Goal: Use online tool/utility: Utilize a website feature to perform a specific function

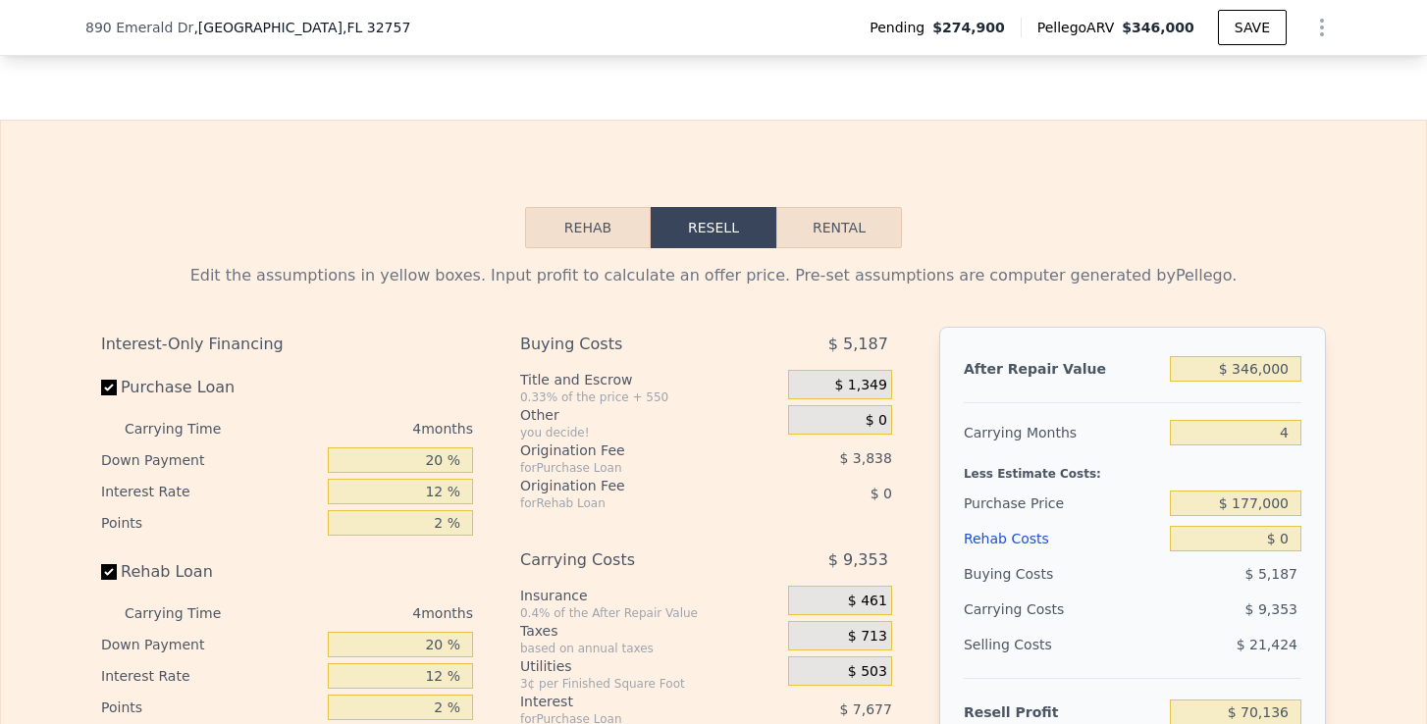
scroll to position [3078, 0]
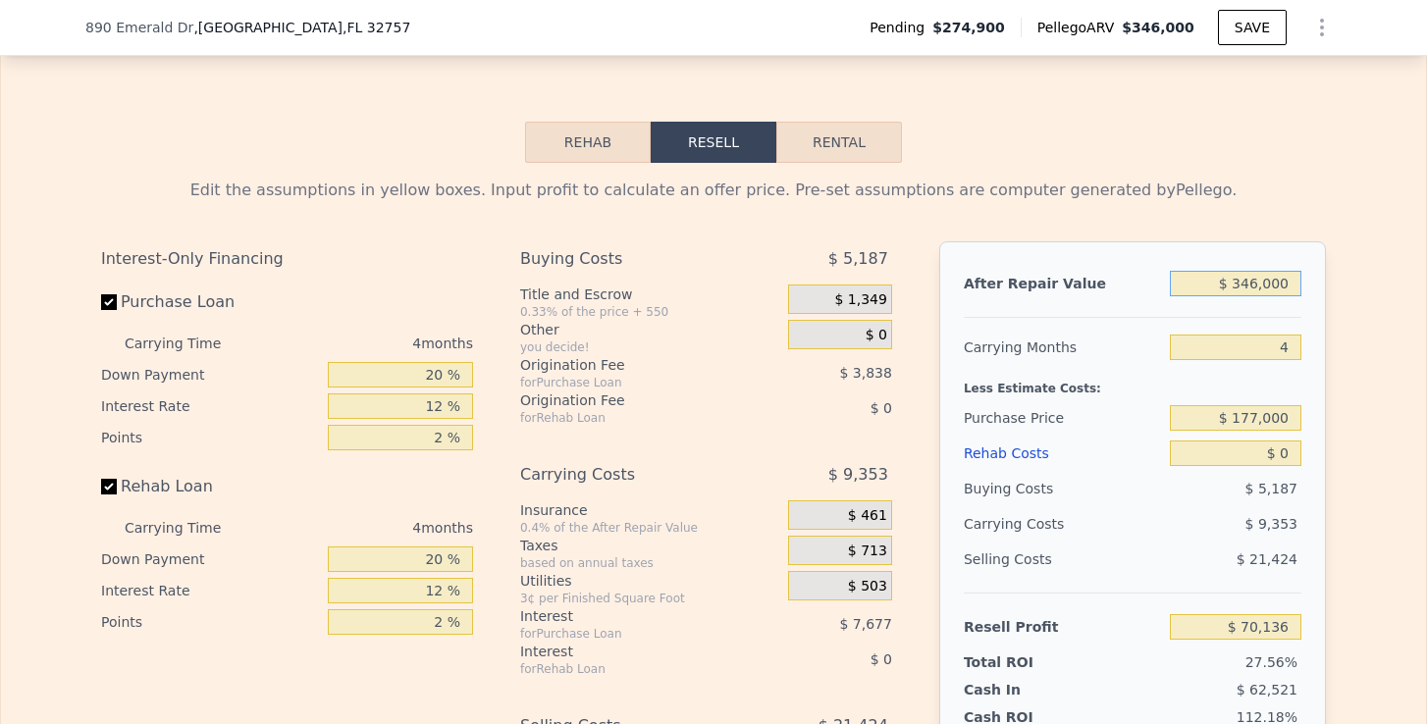
click at [1244, 283] on input "$ 346,000" at bounding box center [1235, 284] width 131 height 26
drag, startPoint x: 1233, startPoint y: 285, endPoint x: 1334, endPoint y: 285, distance: 101.1
click at [1334, 285] on div "Edit the assumptions in yellow boxes. Input profit to calculate an offer price.…" at bounding box center [713, 528] width 1256 height 730
type input "$ 2"
type input "-$ 254,527"
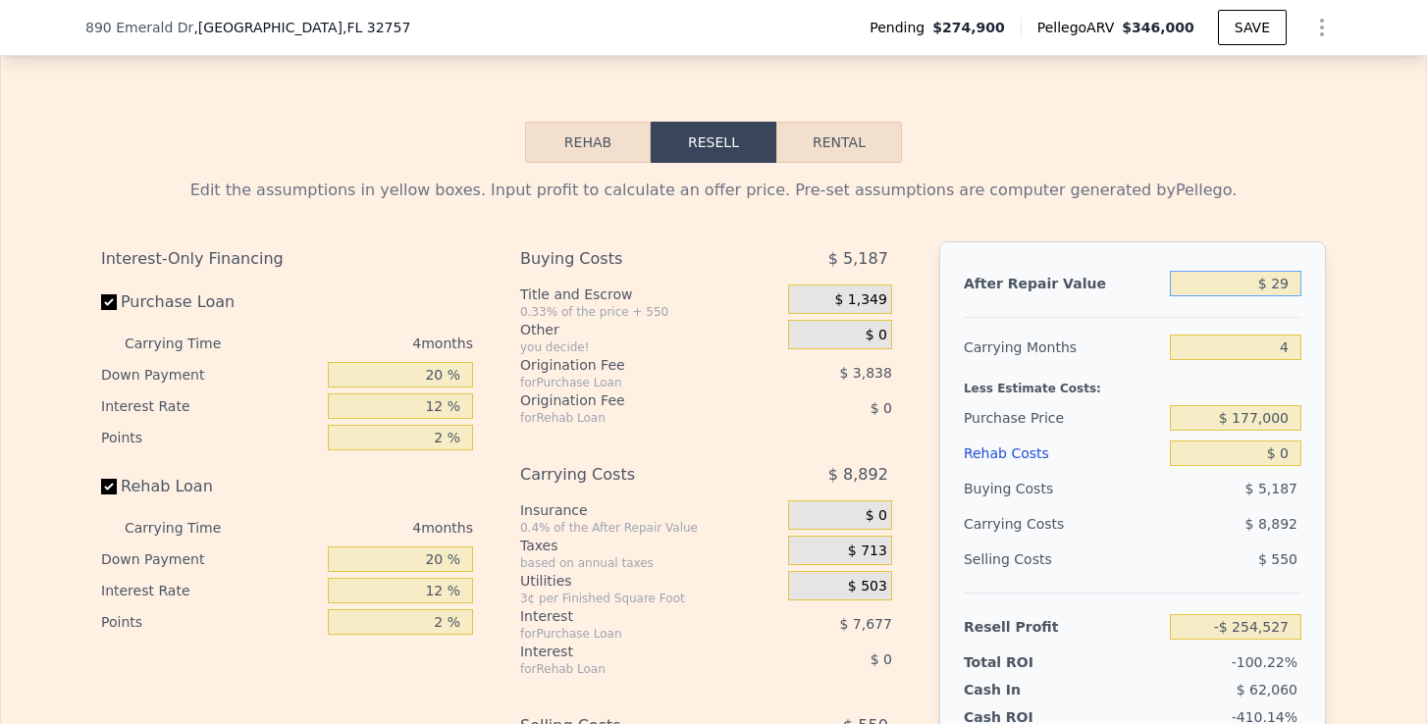
type input "$ 290"
type input "-$ 254,256"
type input "$ 2,900"
type input "-$ 251,809"
type input "$ 29,000"
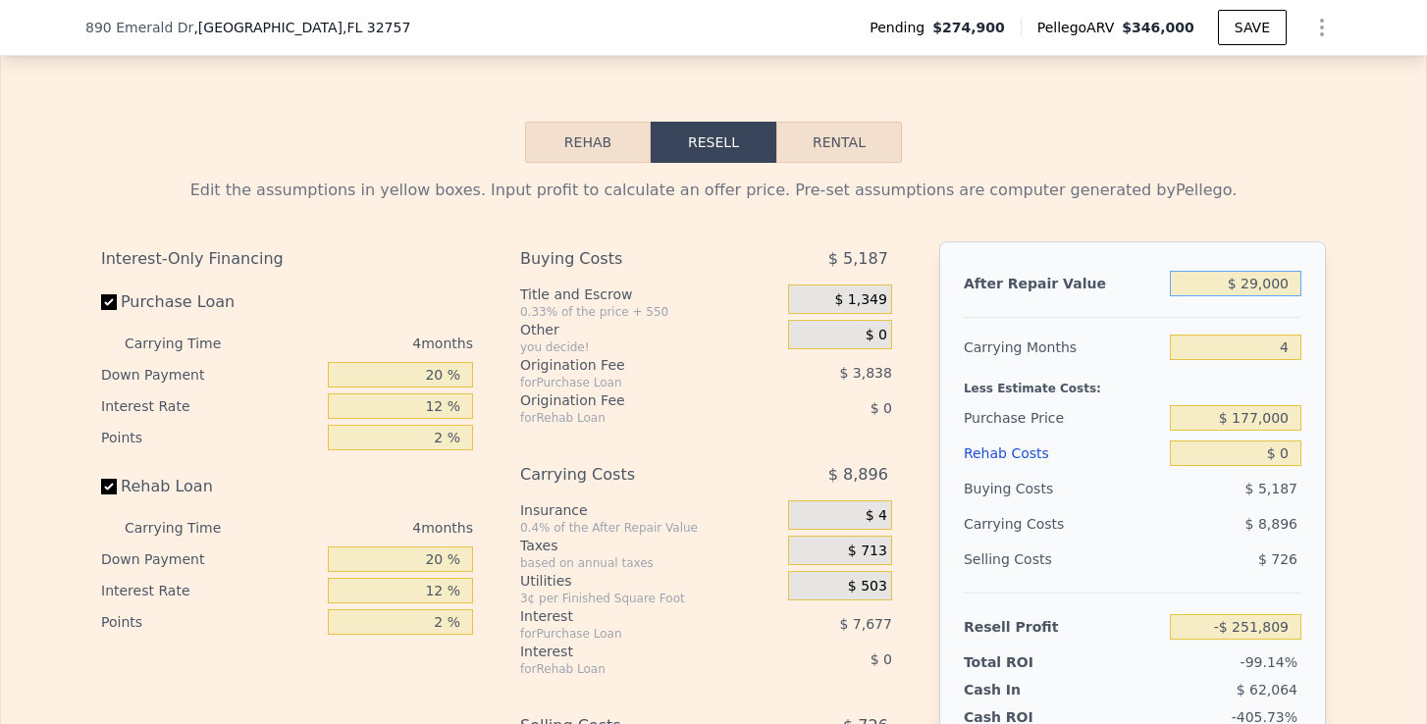
type input "-$ 227,318"
type input "$ 290,000"
click at [1288, 353] on input "4" at bounding box center [1235, 348] width 131 height 26
click at [1249, 411] on input "$ 177,000" at bounding box center [1235, 418] width 131 height 26
click at [1290, 446] on input "$ 0" at bounding box center [1235, 454] width 131 height 26
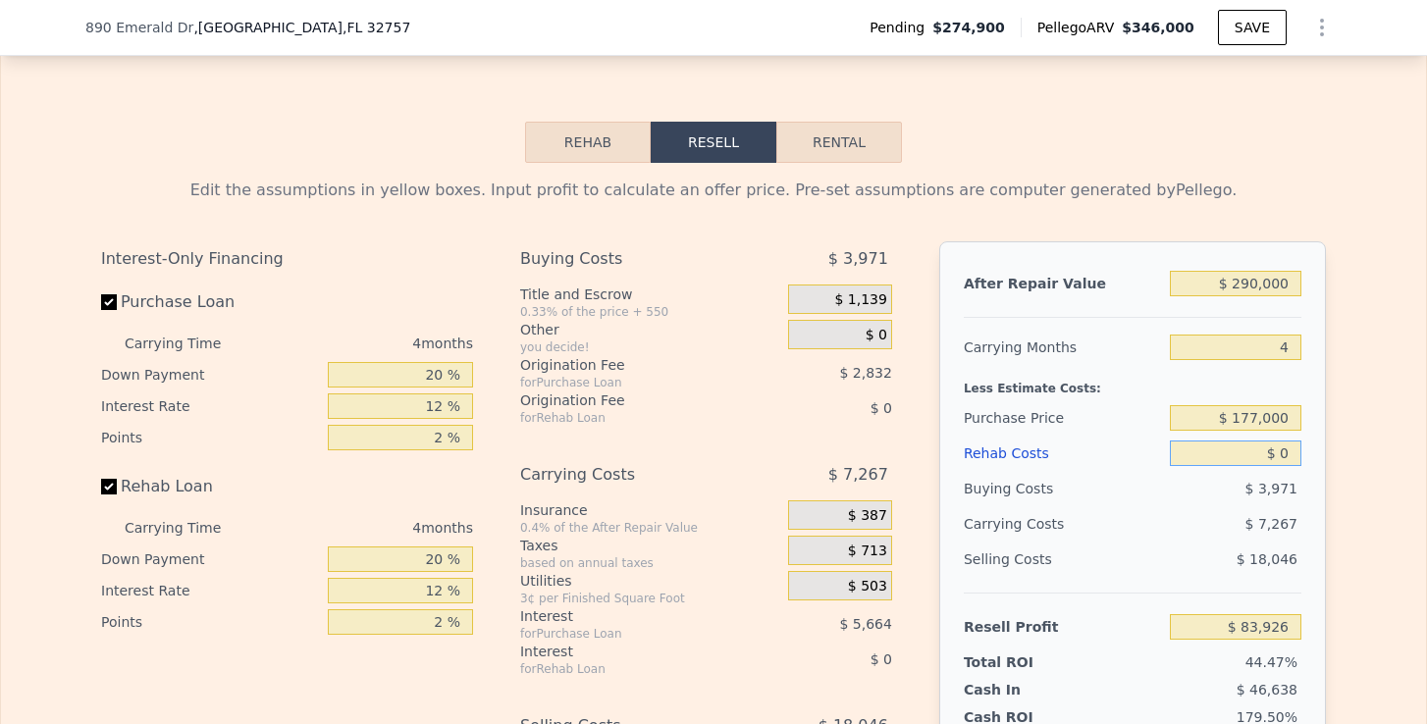
type input "$ 83,716"
type input "$ 3"
type input "$ 83,713"
type input "$ 30"
type input "$ 83,686"
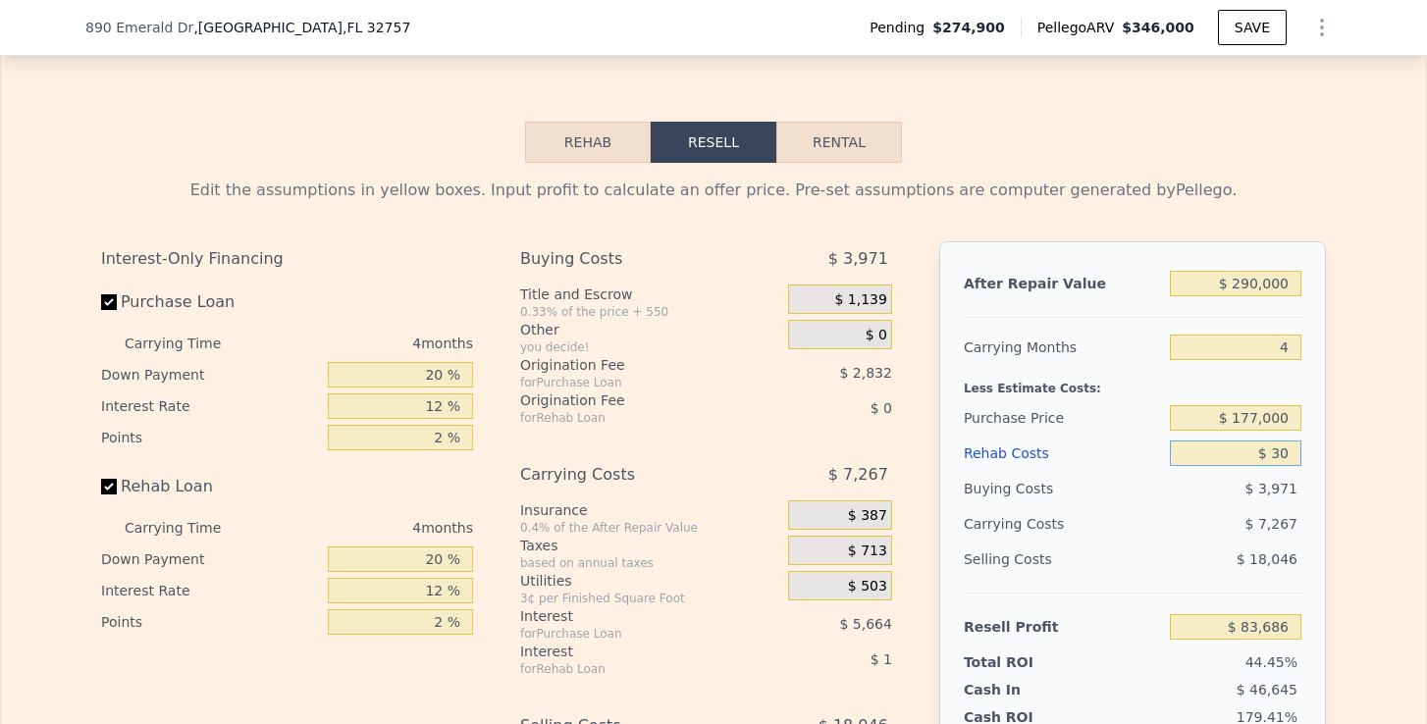
type input "$ 300"
type input "$ 83,403"
type input "$ 3,000"
type input "$ 80,572"
type input "$ 30,000"
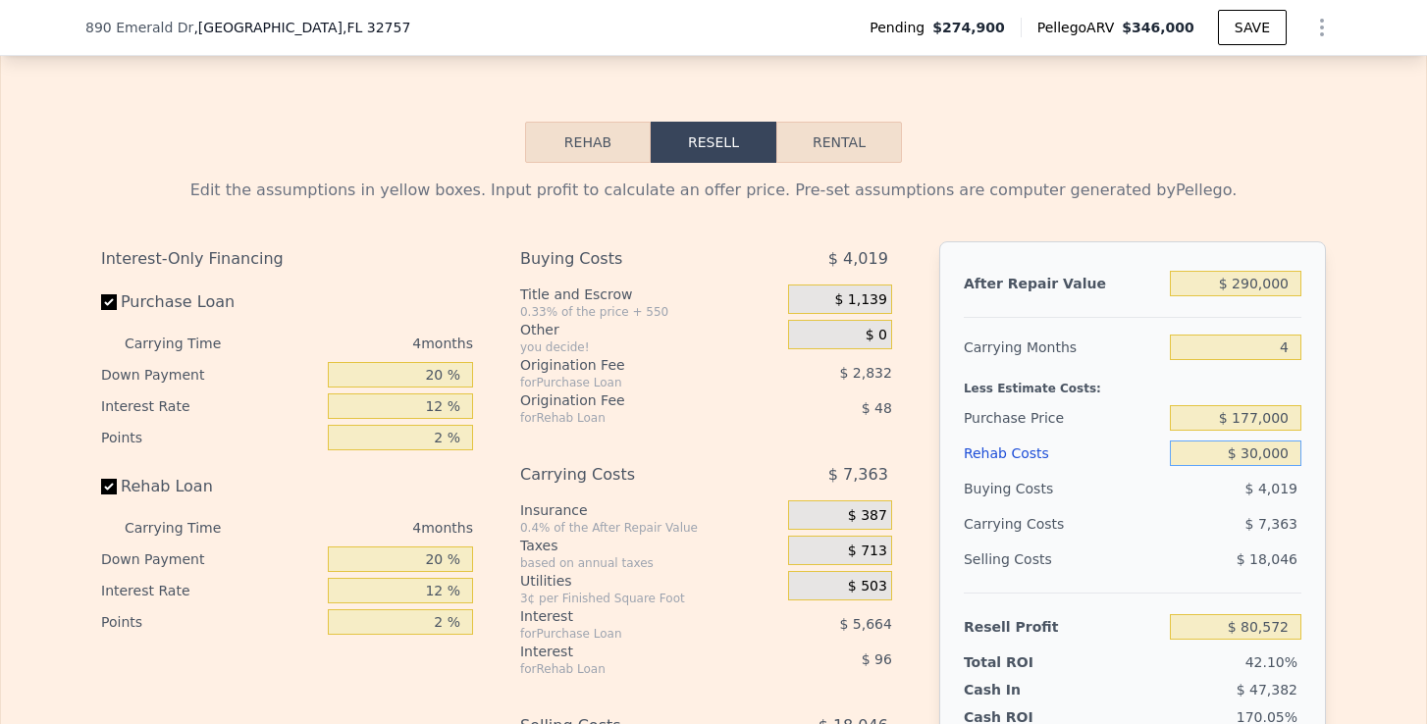
type input "$ 52,276"
click at [1261, 421] on input "$ 177,000" at bounding box center [1235, 418] width 131 height 26
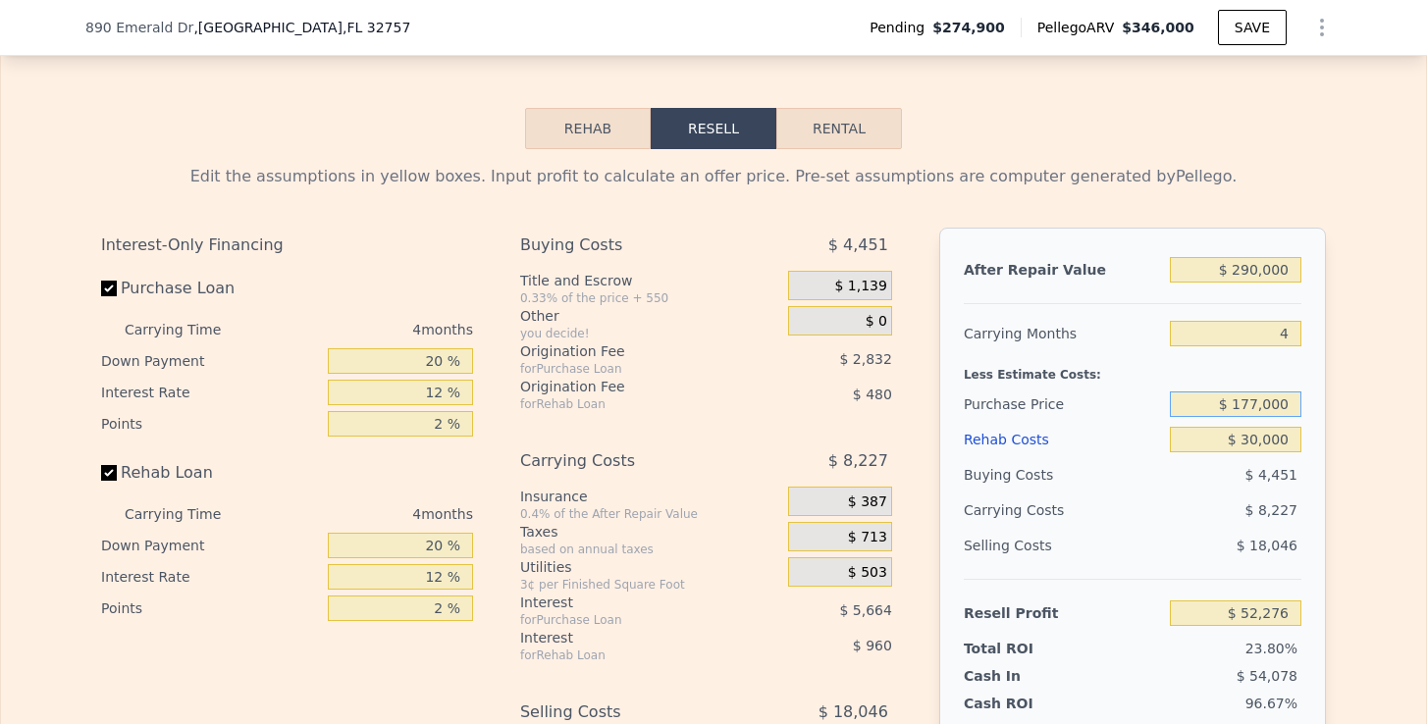
scroll to position [3097, 0]
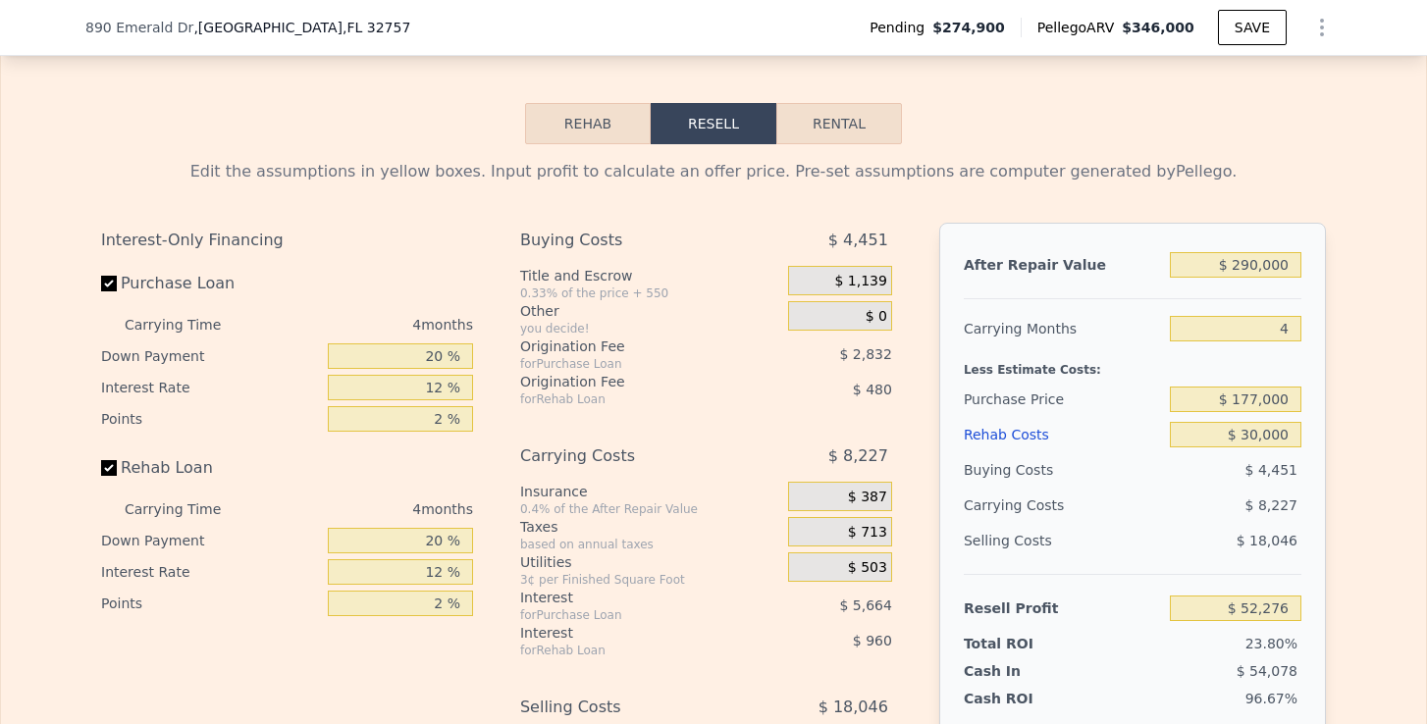
click at [1284, 362] on div "Less Estimate Costs:" at bounding box center [1133, 363] width 338 height 35
click at [1255, 401] on input "$ 177,000" at bounding box center [1235, 400] width 131 height 26
type input "$ 187,000"
click at [1343, 379] on div "Edit the assumptions in yellow boxes. Input profit to calculate an offer price.…" at bounding box center [713, 509] width 1425 height 730
type input "$ 41,762"
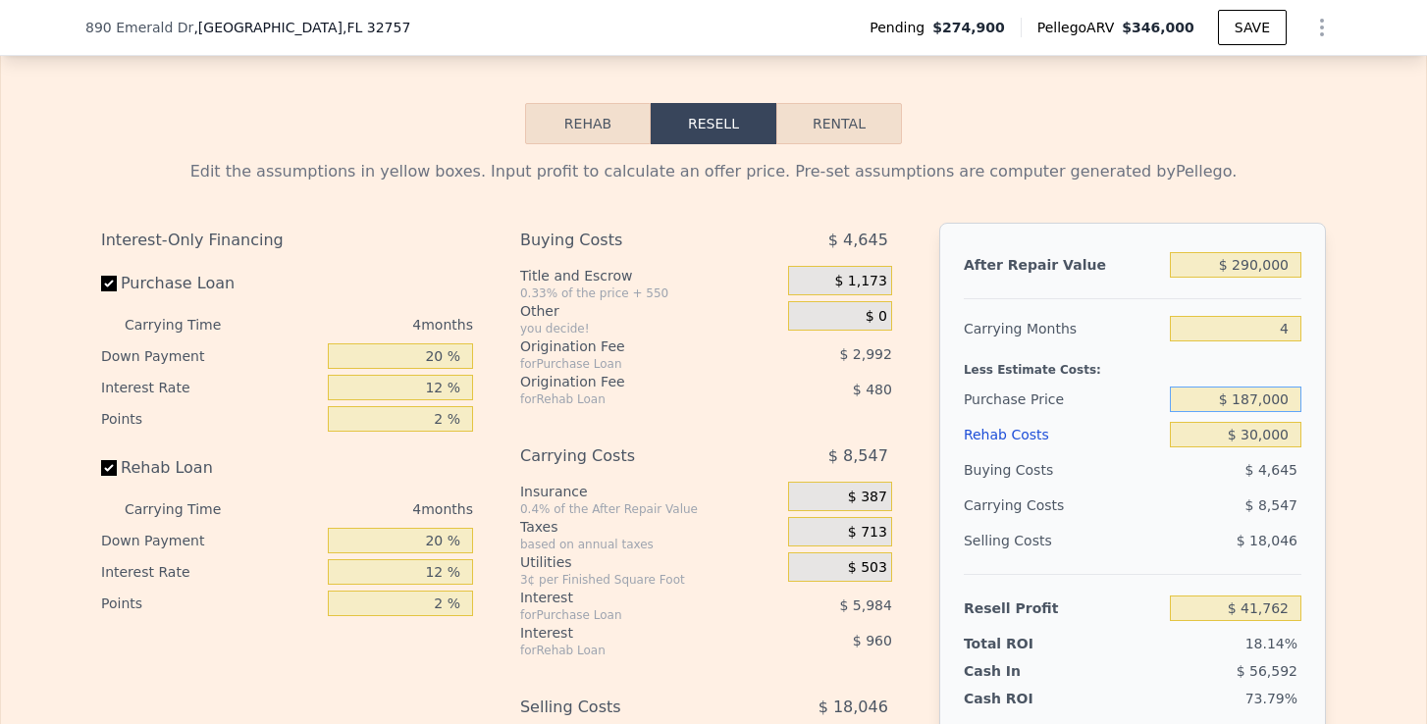
click at [1262, 399] on input "$ 187,000" at bounding box center [1235, 400] width 131 height 26
click at [1259, 404] on input "$ 187,000" at bounding box center [1235, 400] width 131 height 26
type input "$ 180,000"
type input "$ 49,122"
click at [1363, 430] on div "Edit the assumptions in yellow boxes. Input profit to calculate an offer price.…" at bounding box center [713, 509] width 1425 height 730
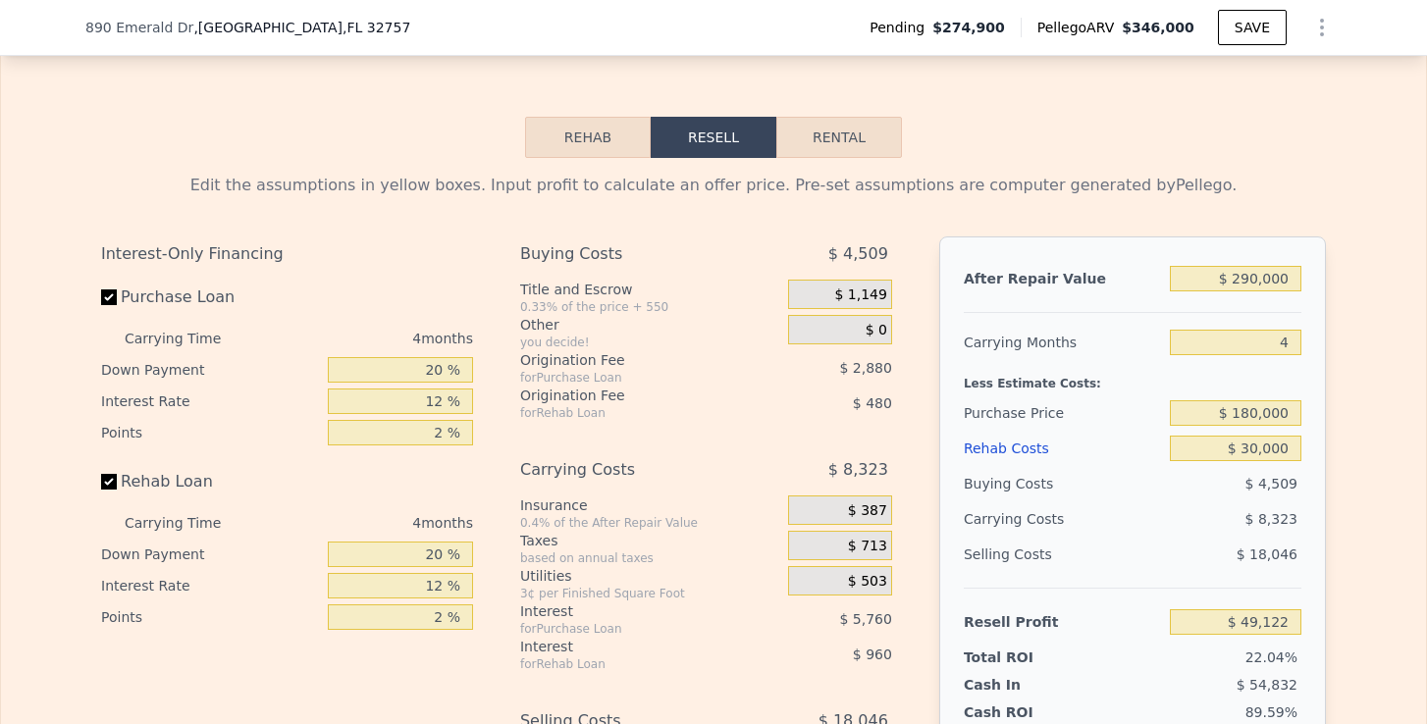
scroll to position [3082, 0]
click at [873, 133] on button "Rental" at bounding box center [839, 138] width 126 height 41
select select "30"
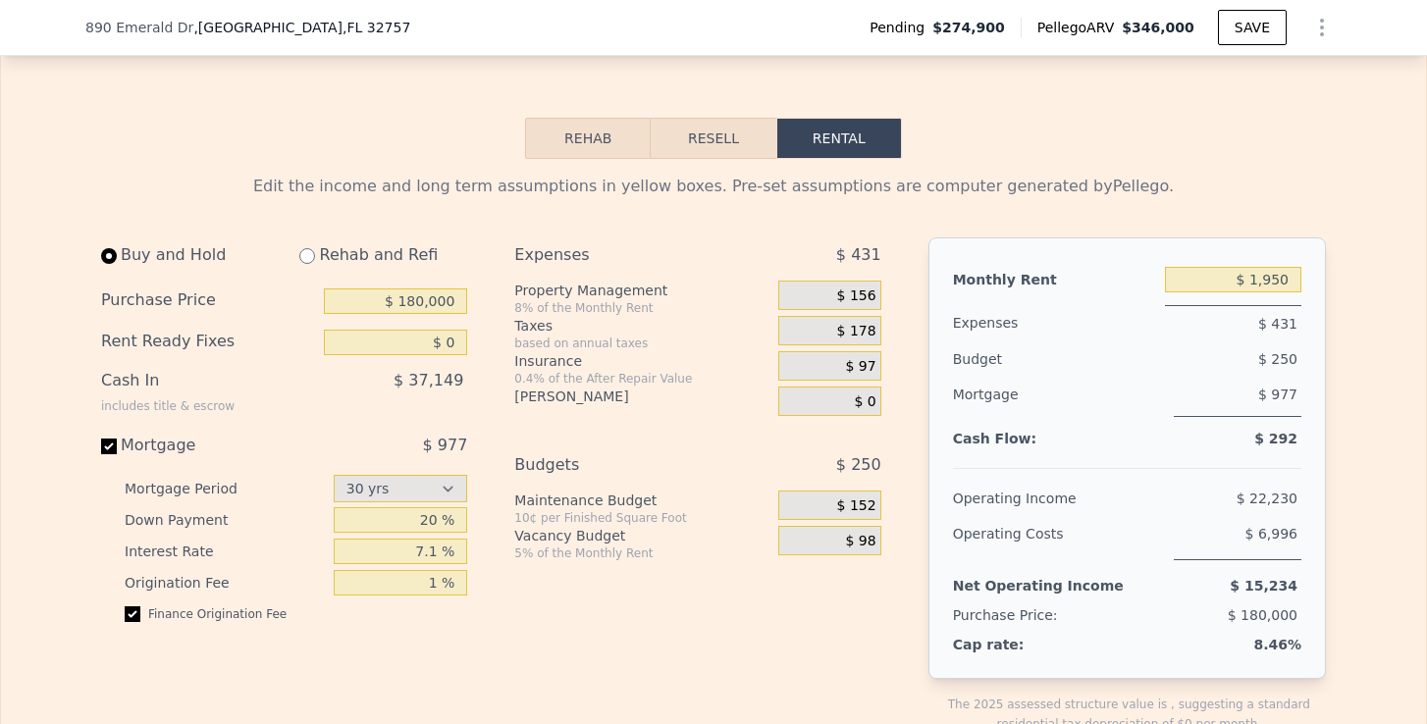
click at [313, 256] on input "radio" at bounding box center [307, 256] width 16 height 16
radio input "true"
select select "30"
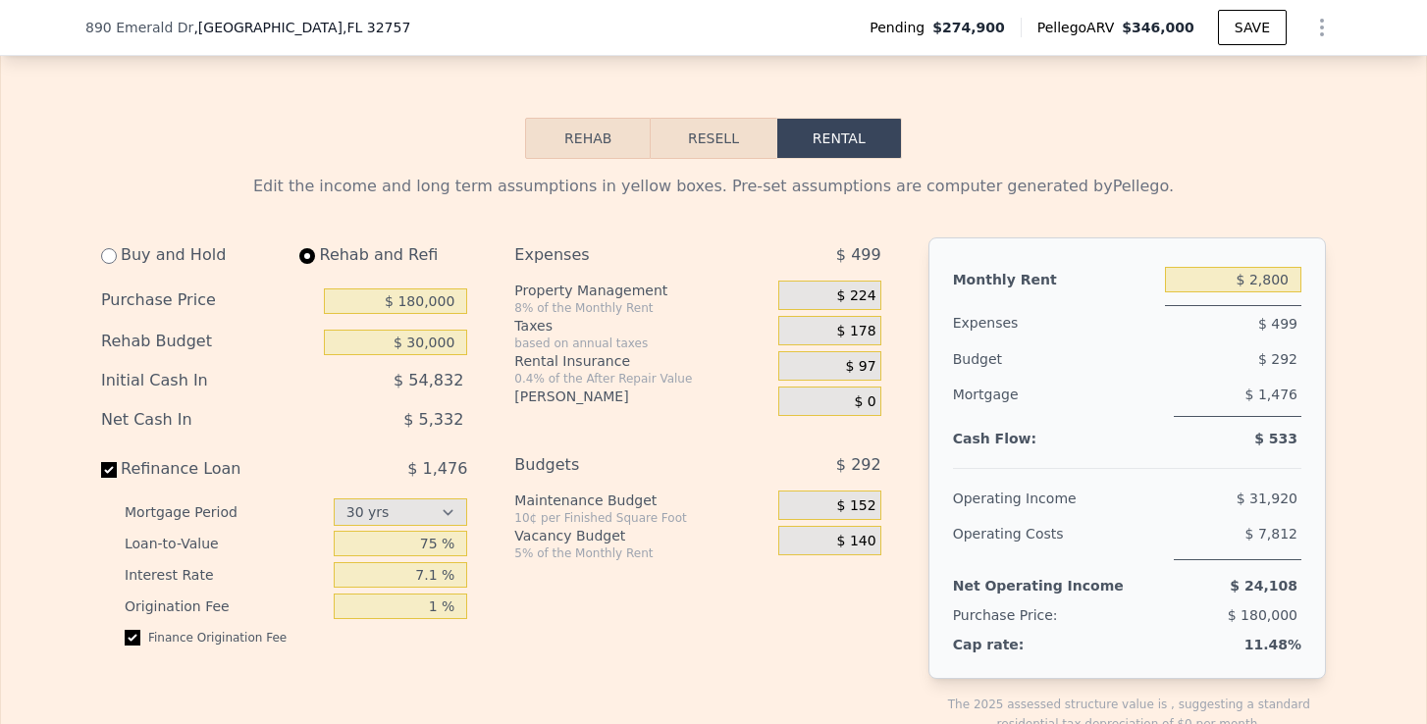
type input "$ 30,000"
drag, startPoint x: 1252, startPoint y: 285, endPoint x: 1318, endPoint y: 285, distance: 65.7
click at [1318, 285] on div "Monthly Rent $ 2,800 Expenses $ 499 Budget $ 292 Mortgage $ 1,476 Cash Flow: $ …" at bounding box center [1126, 458] width 397 height 442
type input "$ 1,900"
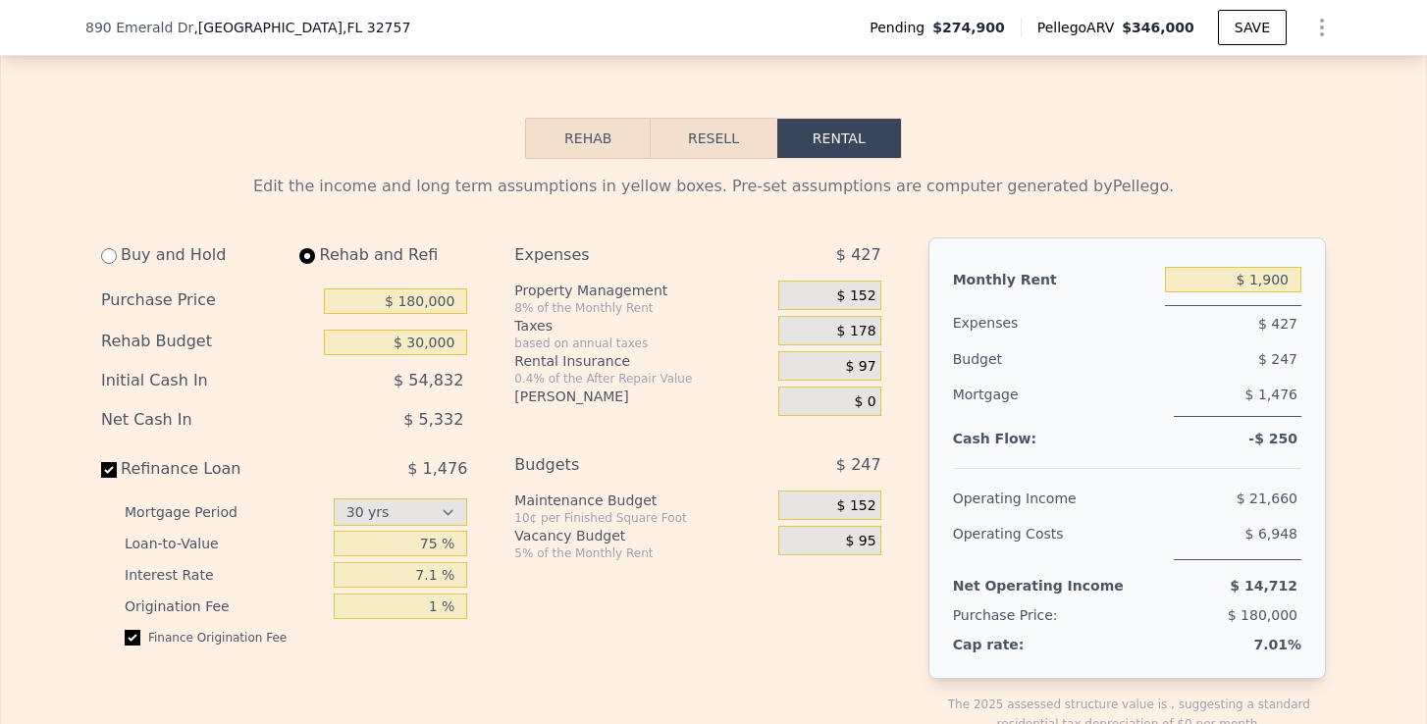
click at [870, 297] on span "$ 152" at bounding box center [856, 296] width 39 height 18
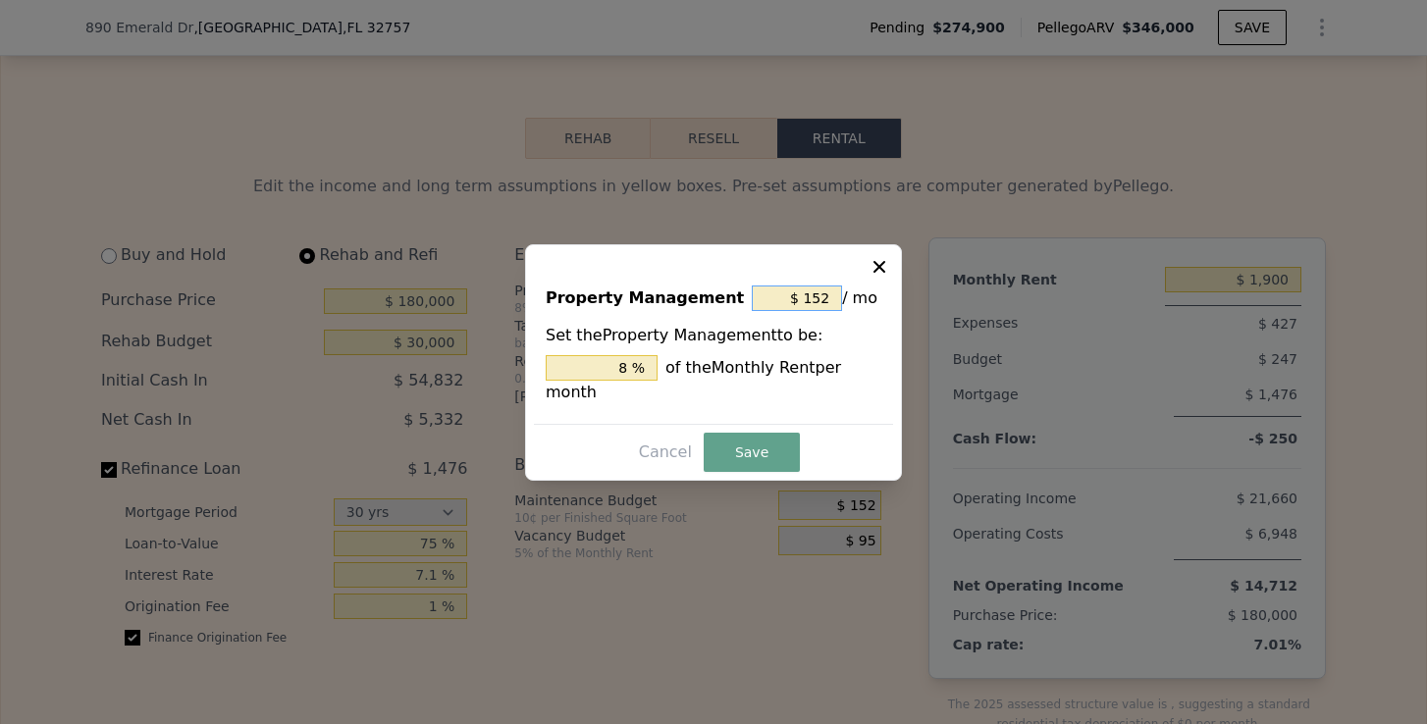
drag, startPoint x: 833, startPoint y: 298, endPoint x: 806, endPoint y: 298, distance: 27.5
click at [806, 298] on input "$ 152" at bounding box center [797, 299] width 90 height 26
type input "$ 0"
type input "0 %"
type input "$ 0"
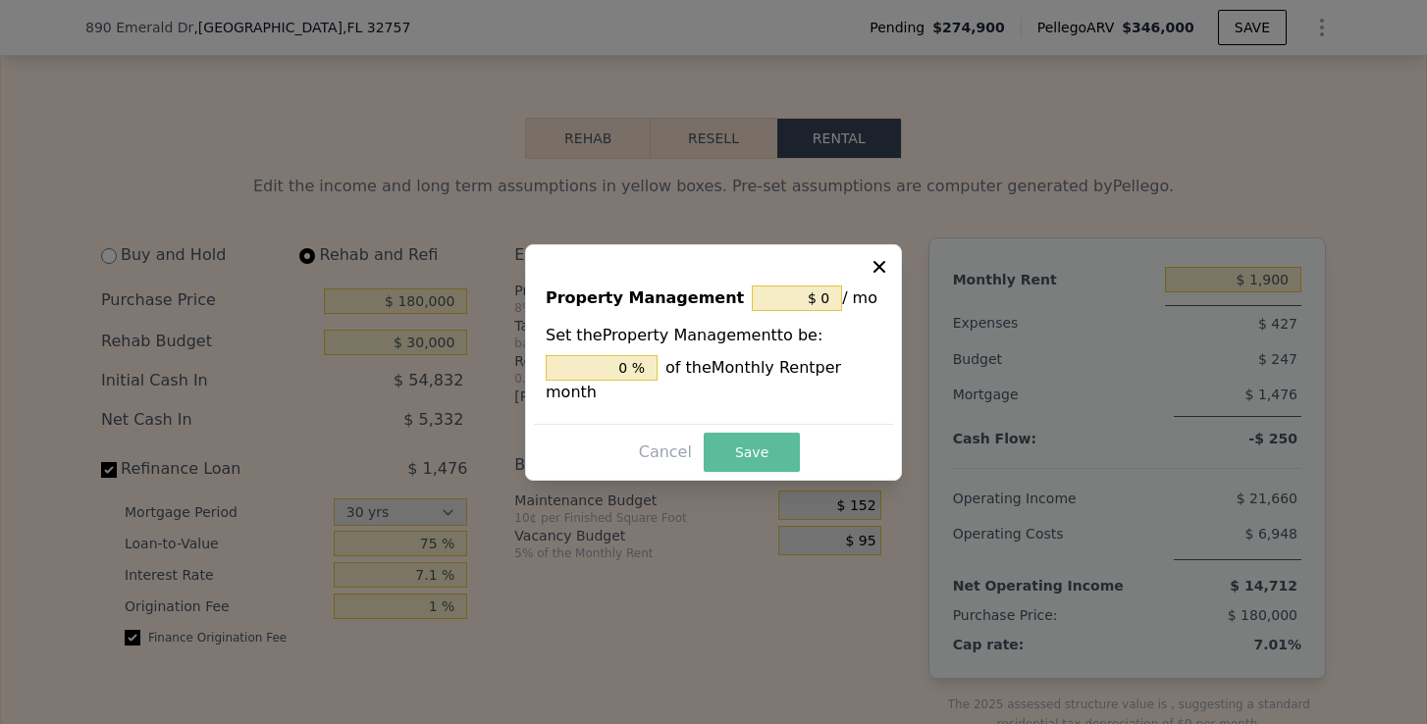
click at [762, 445] on button "Save" at bounding box center [752, 452] width 96 height 39
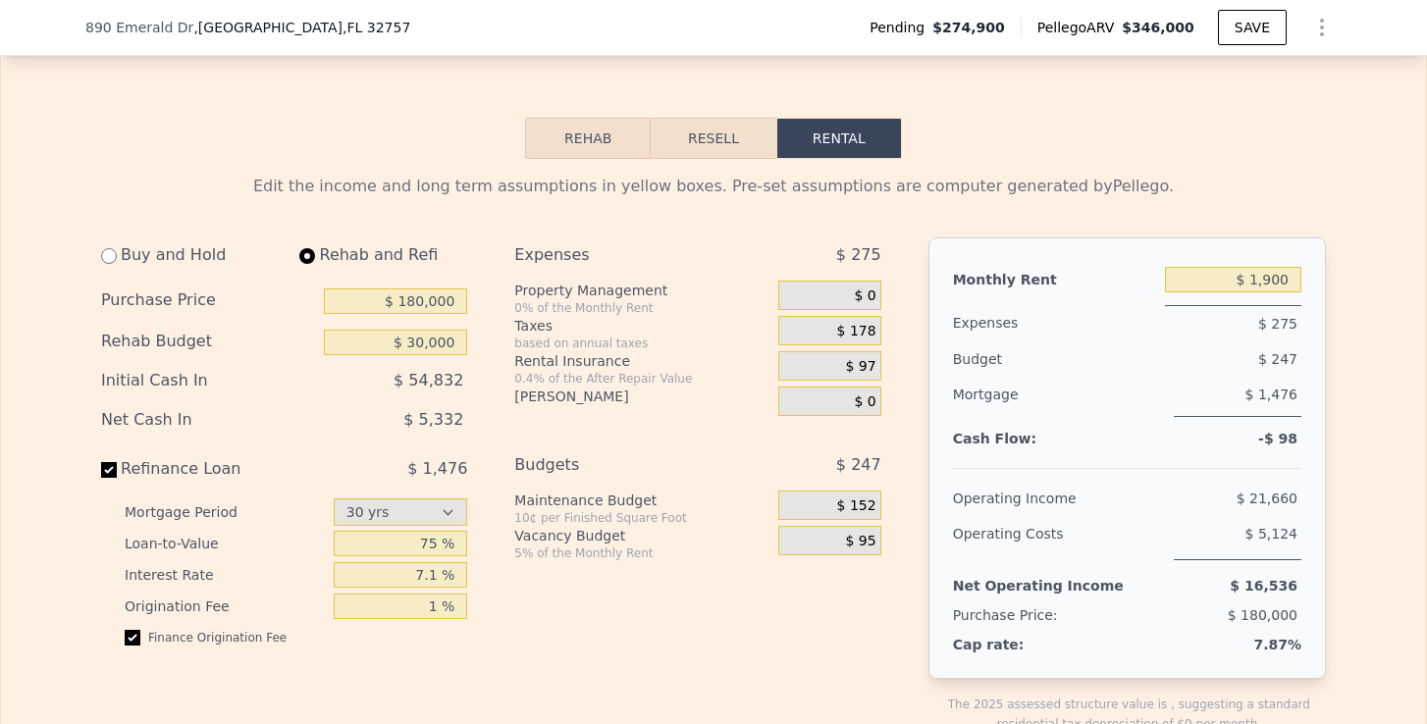
click at [971, 466] on div at bounding box center [1127, 460] width 348 height 17
click at [860, 365] on span "$ 97" at bounding box center [861, 367] width 30 height 18
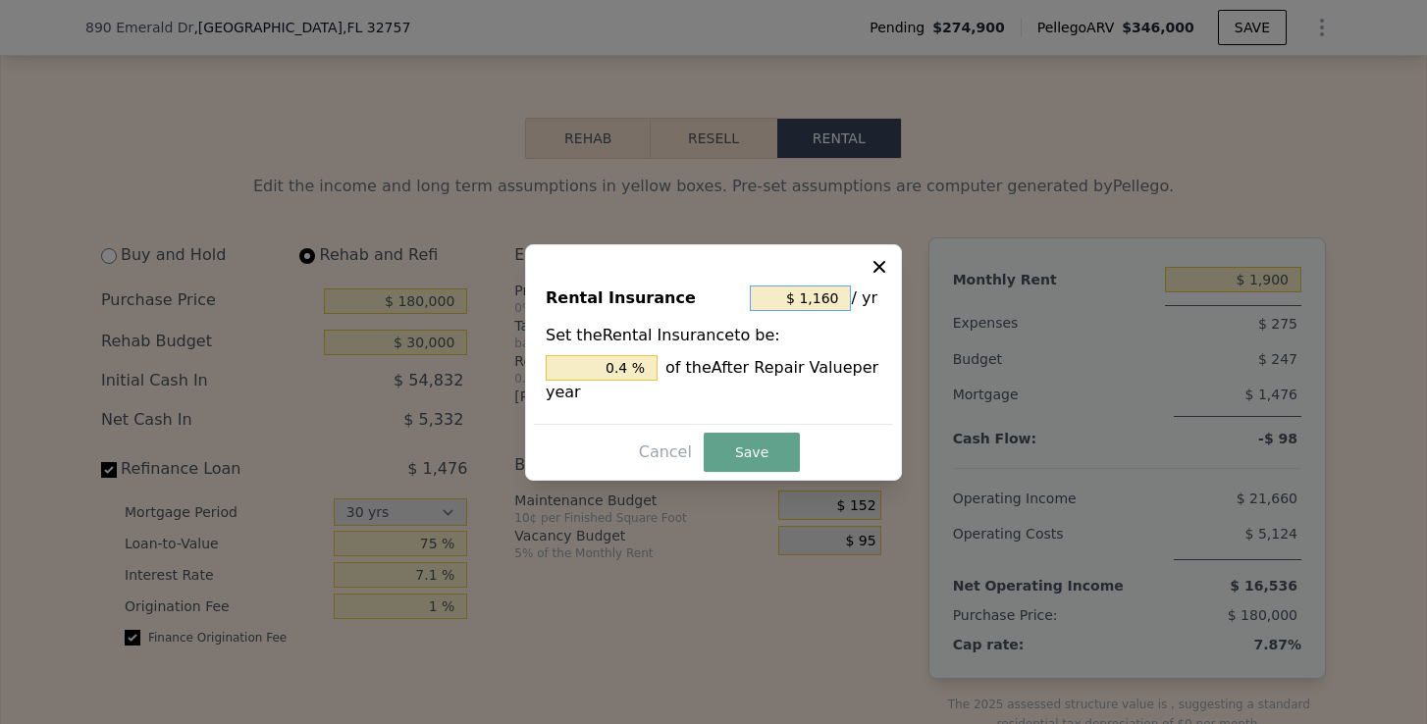
drag, startPoint x: 838, startPoint y: 298, endPoint x: 806, endPoint y: 300, distance: 32.4
click at [806, 300] on input "$ 1,160" at bounding box center [800, 299] width 101 height 26
type input "$ 2"
type input "0.001 %"
type input "$ 24"
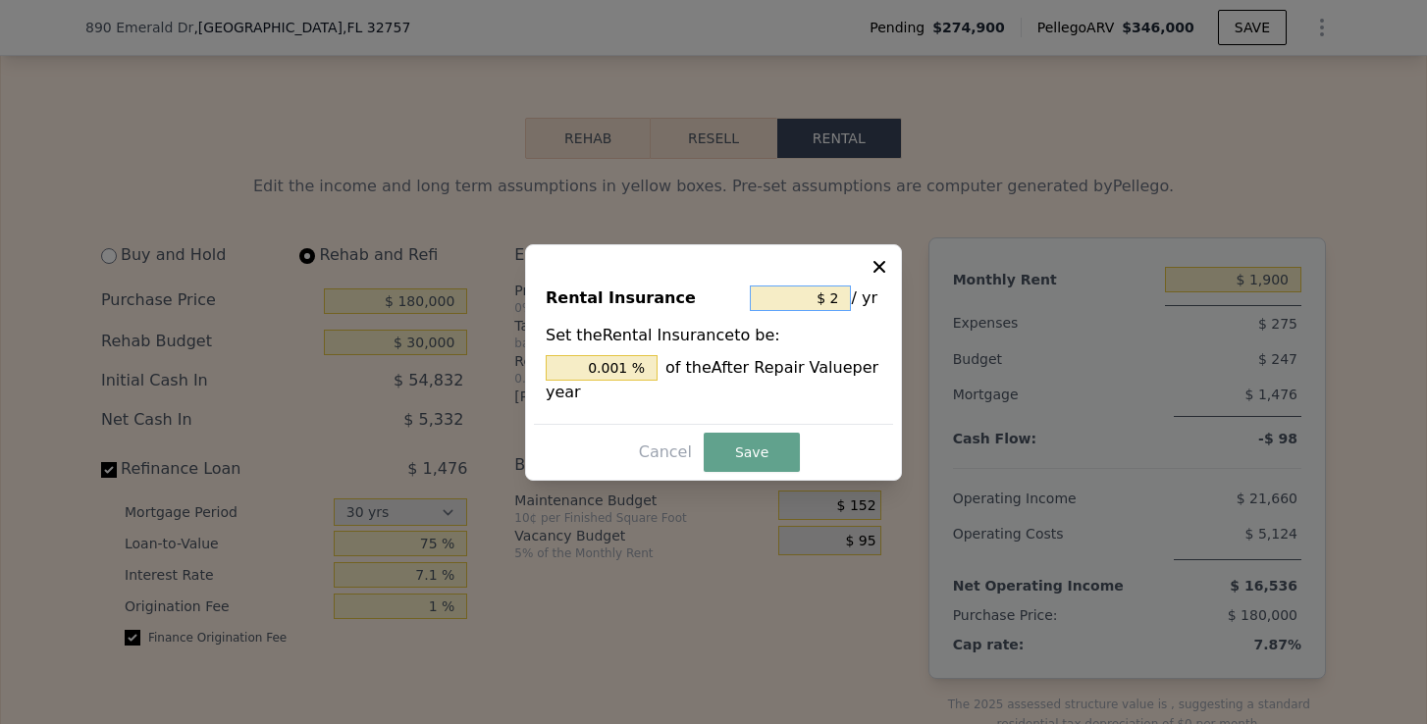
type input "0.008 %"
type input "$ 240"
type input "0.083 %"
type input "$ 2,400"
type input "0.828 %"
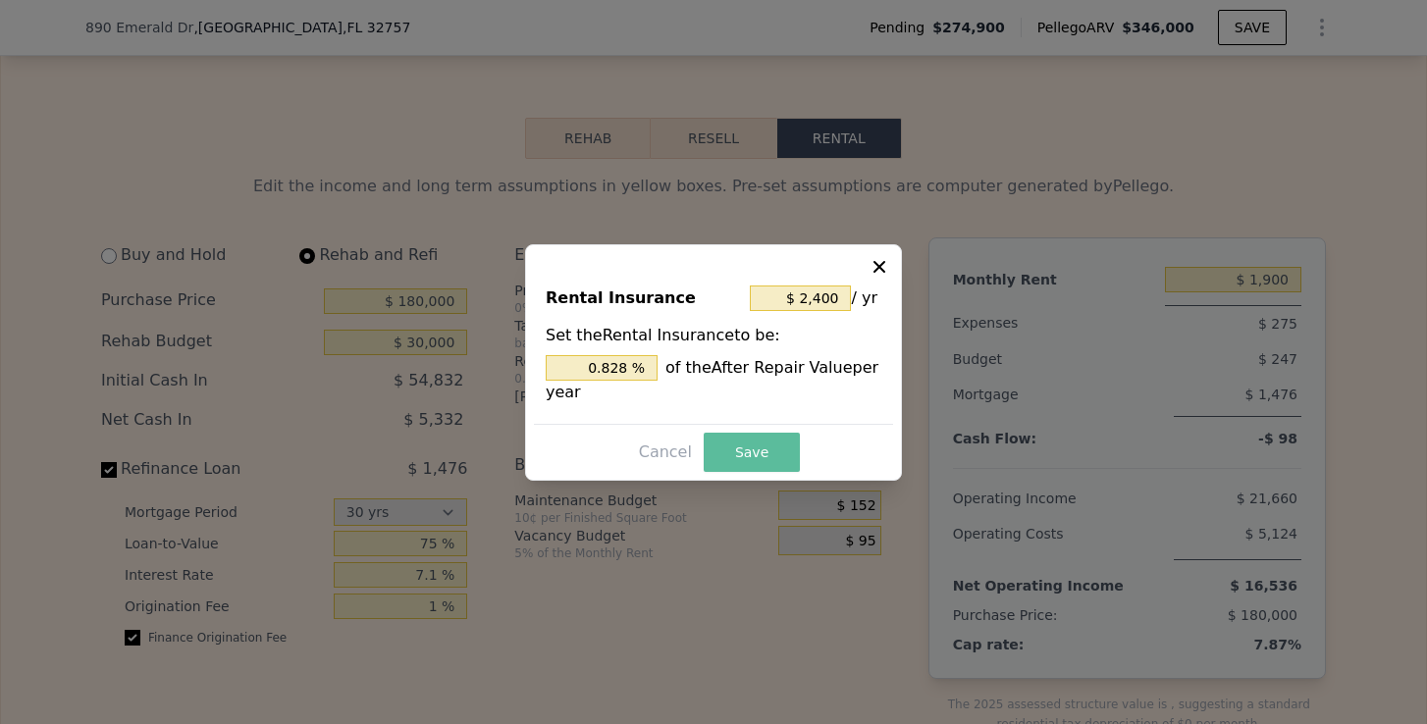
click at [764, 446] on button "Save" at bounding box center [752, 452] width 96 height 39
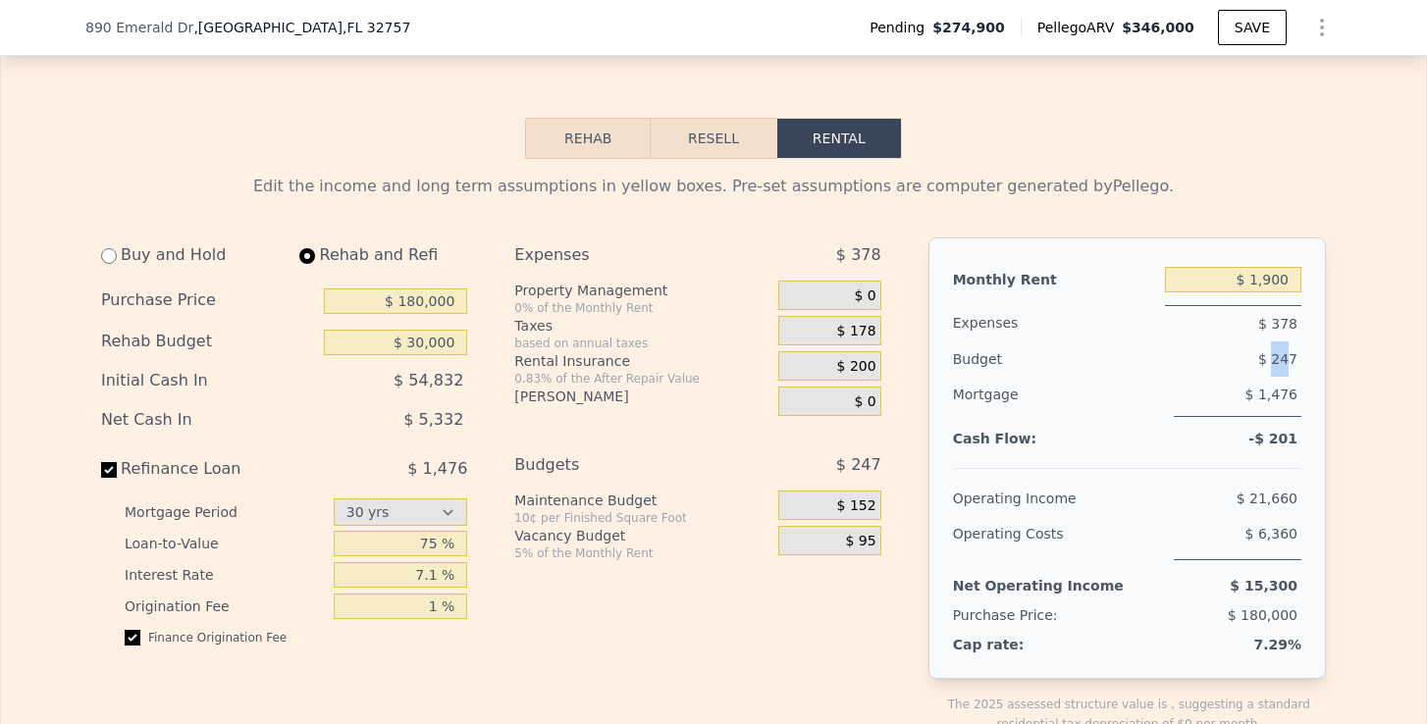
drag, startPoint x: 1272, startPoint y: 356, endPoint x: 1299, endPoint y: 356, distance: 27.5
click at [1299, 356] on div "$ 247" at bounding box center [1198, 358] width 205 height 35
click at [1213, 466] on div at bounding box center [1127, 460] width 348 height 17
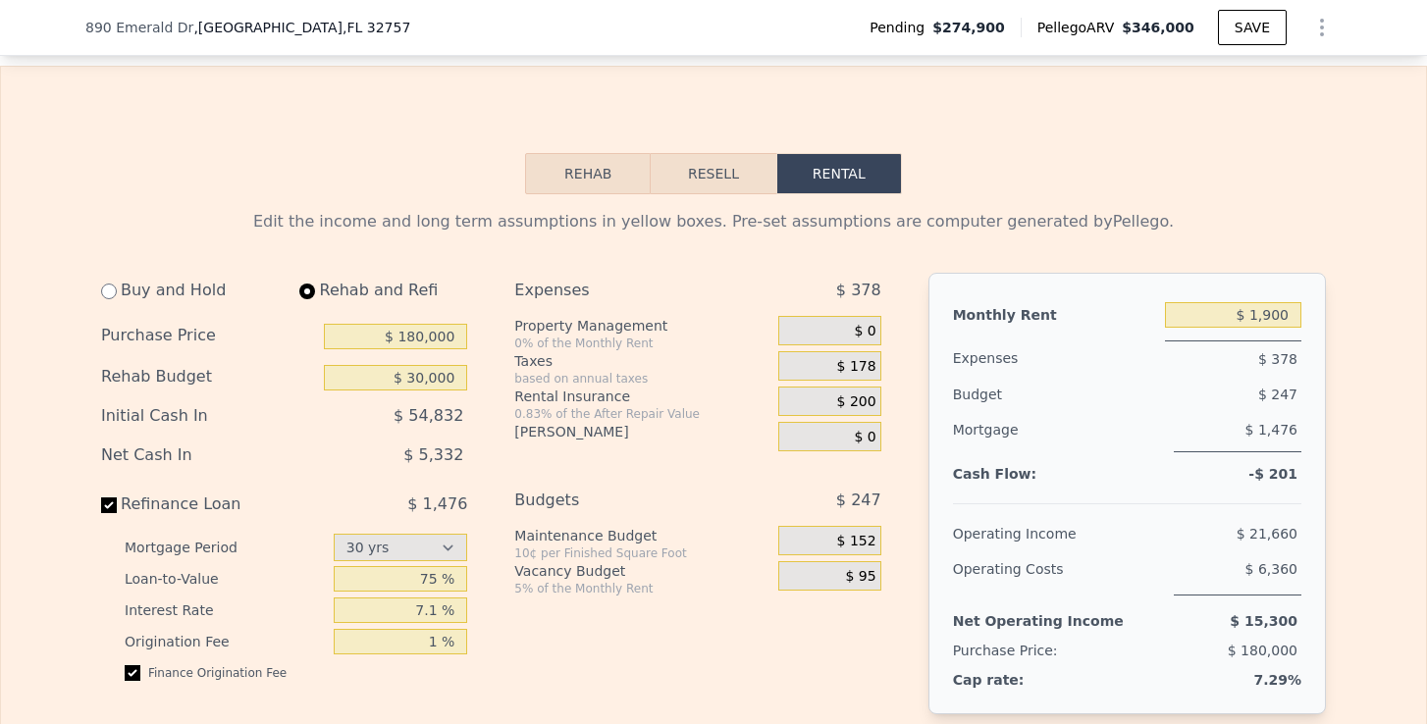
scroll to position [3041, 0]
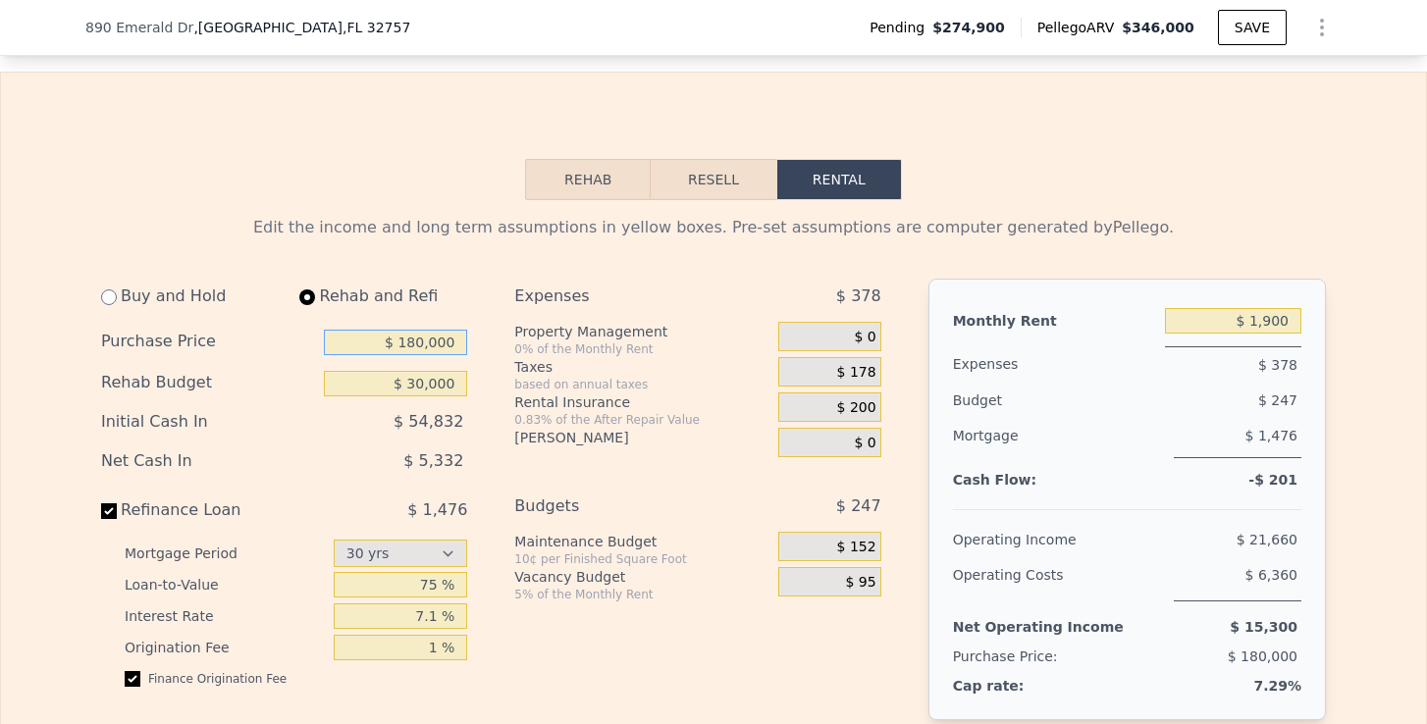
click at [417, 343] on input "$ 180,000" at bounding box center [395, 343] width 143 height 26
click at [749, 430] on div "[PERSON_NAME]" at bounding box center [642, 438] width 256 height 20
click at [418, 339] on input "$ 170,000" at bounding box center [395, 343] width 143 height 26
type input "$ 180,000"
click at [692, 165] on button "Resell" at bounding box center [713, 179] width 125 height 41
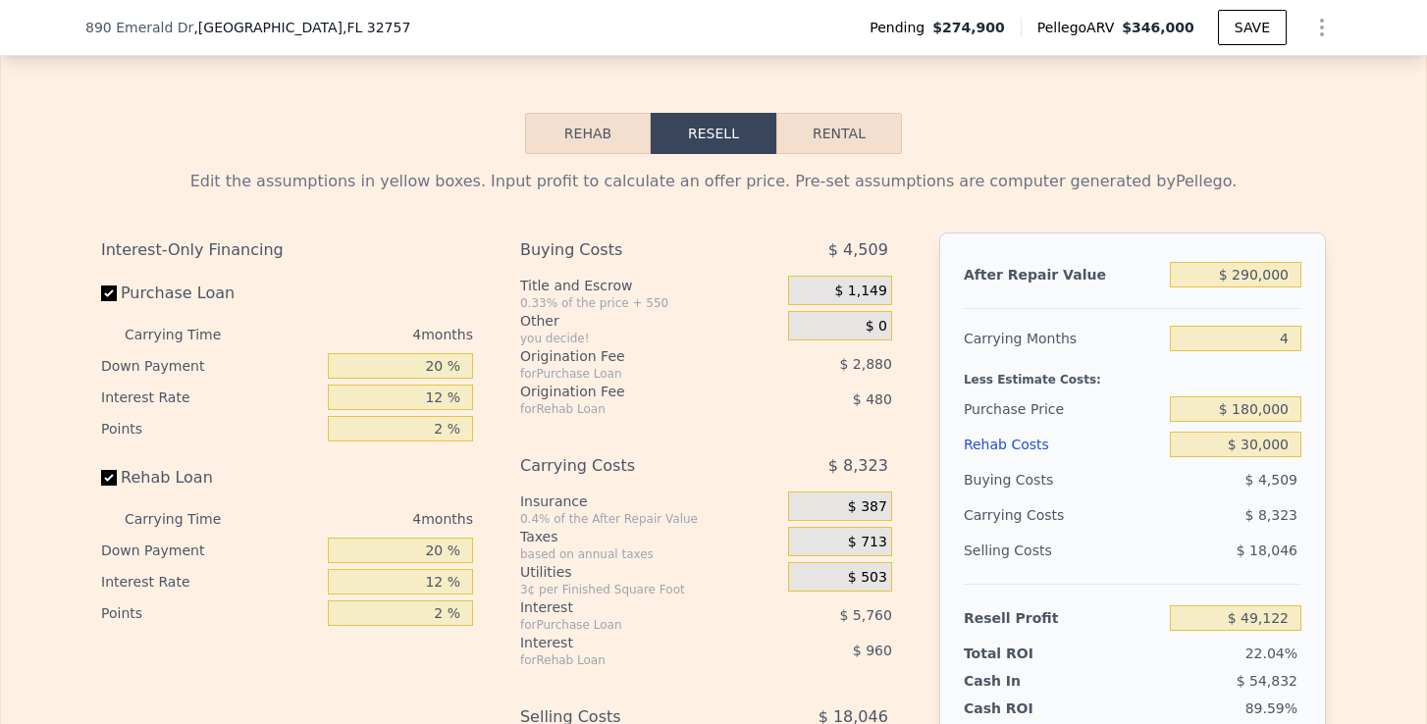
scroll to position [3090, 0]
type input "$ 346,000"
type input "$ 0"
type input "$ 70,136"
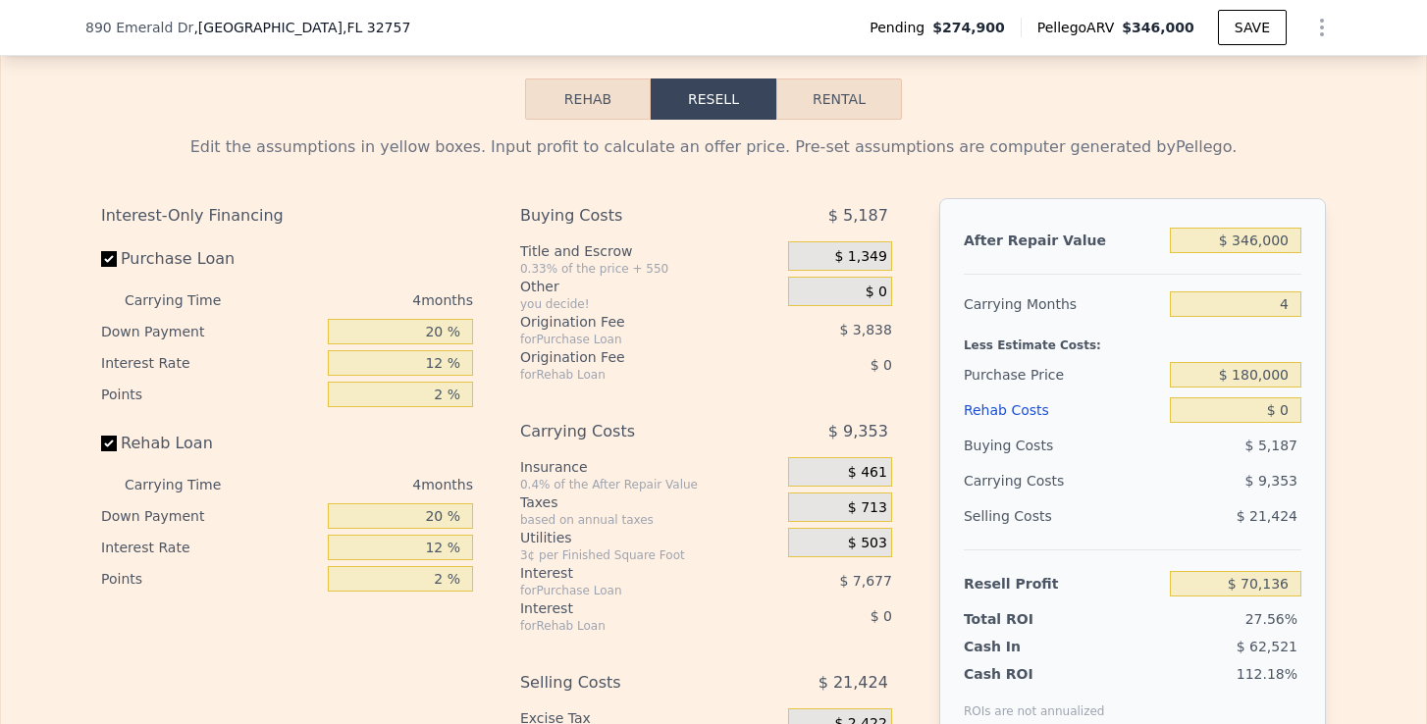
scroll to position [3154, 0]
